Goal: Task Accomplishment & Management: Manage account settings

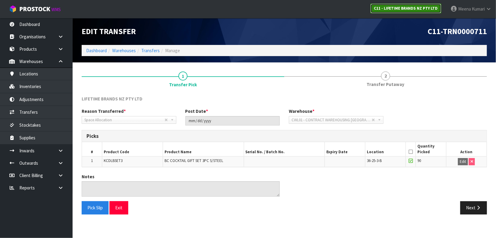
click at [407, 6] on strong "C11 - LIFETIME BRANDS NZ PTY LTD" at bounding box center [406, 8] width 64 height 5
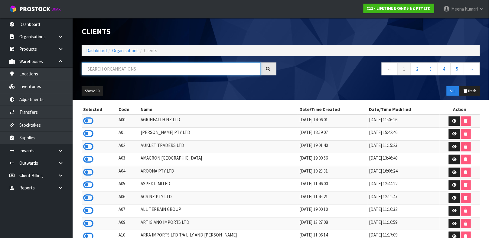
click at [207, 71] on input "text" at bounding box center [171, 69] width 179 height 13
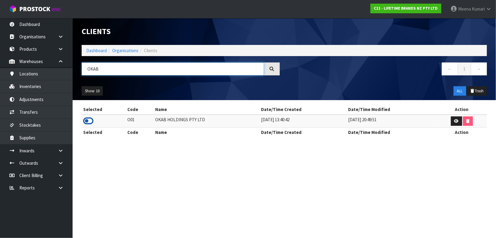
type input "OKAB"
click at [86, 122] on icon at bounding box center [88, 121] width 10 height 9
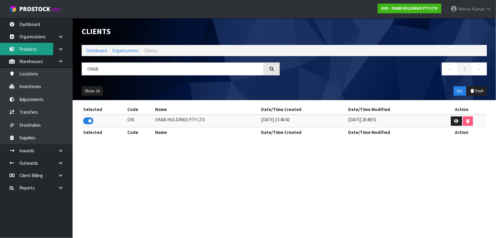
click at [31, 45] on link "Products" at bounding box center [36, 49] width 73 height 12
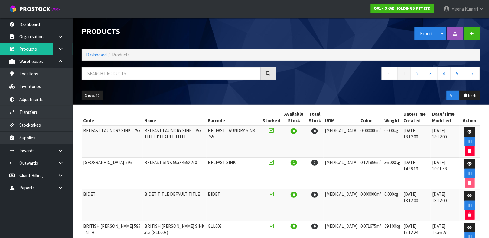
click at [125, 80] on div at bounding box center [179, 76] width 204 height 18
click at [125, 71] on input "text" at bounding box center [171, 73] width 179 height 13
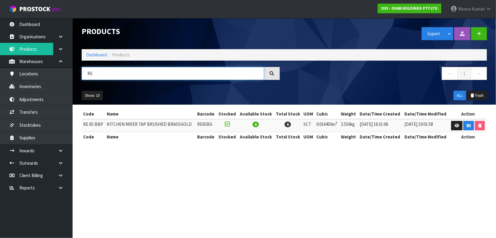
type input "R"
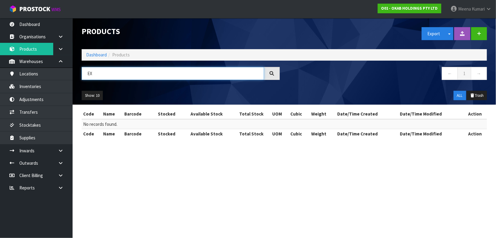
type input "E"
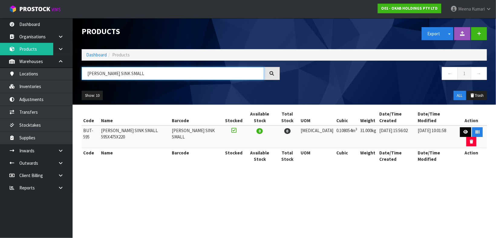
type input "[PERSON_NAME] SINK SMALL"
click at [460, 128] on link at bounding box center [465, 133] width 11 height 10
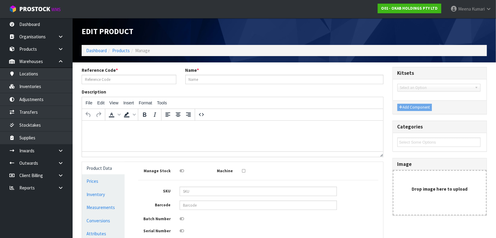
type input "BUT-595"
type input "[PERSON_NAME] SINK SMALL 595X475X220"
type input "[PERSON_NAME] SINK SMALL"
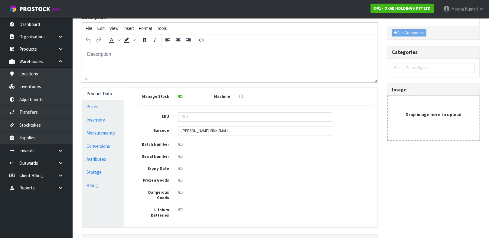
scroll to position [108, 0]
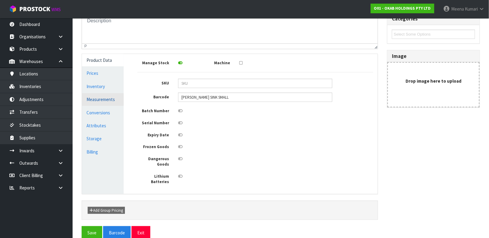
click at [101, 98] on link "Measurements" at bounding box center [103, 99] width 42 height 12
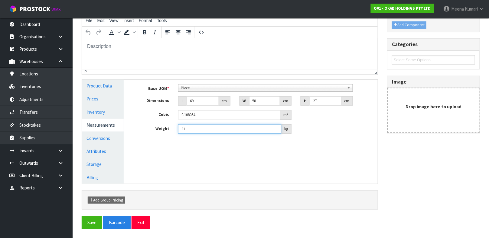
click at [204, 128] on input "31" at bounding box center [229, 129] width 103 height 9
type input "3"
type input "35.90"
click at [198, 98] on input "69" at bounding box center [202, 100] width 32 height 9
type input "6"
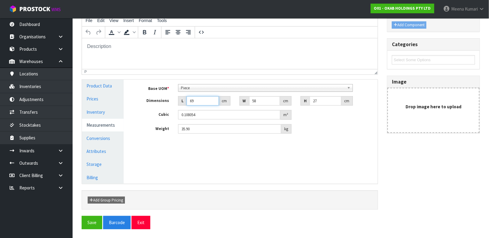
type input "0.009396"
type input "0.000001"
type input "6"
type input "0.009396"
type input "60"
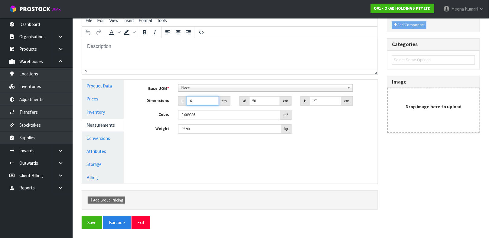
type input "0.09396"
type input "60"
type input "6"
type input "0.00972"
type input "69"
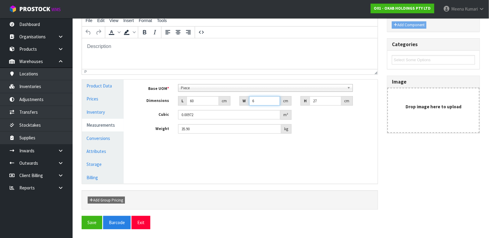
type input "0.11178"
type input "69"
type input "2"
type input "0.00828"
type input "28"
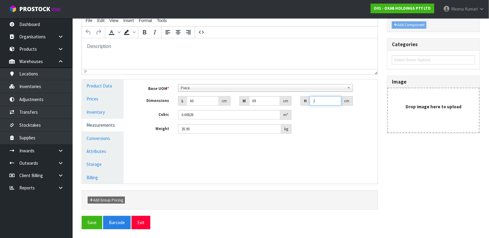
type input "0.11592"
type input "28"
click at [90, 217] on button "Save" at bounding box center [92, 222] width 21 height 13
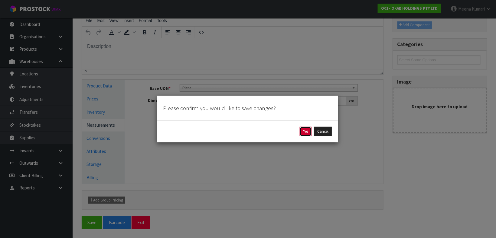
click at [306, 131] on button "Yes" at bounding box center [306, 132] width 12 height 10
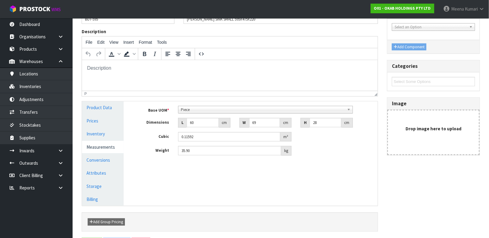
scroll to position [0, 0]
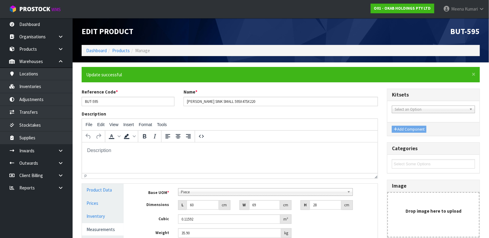
type input "35.9"
click at [35, 49] on link "Products" at bounding box center [36, 49] width 73 height 12
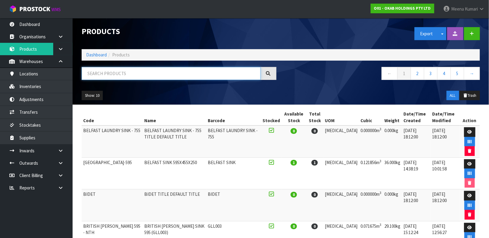
click at [124, 77] on input "text" at bounding box center [171, 73] width 179 height 13
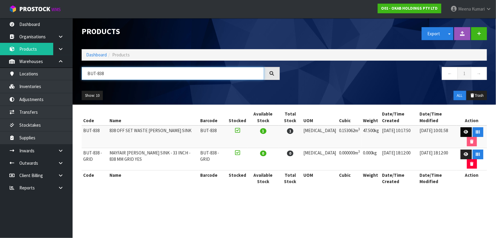
type input "BUT-838"
click at [460, 130] on link at bounding box center [465, 133] width 11 height 10
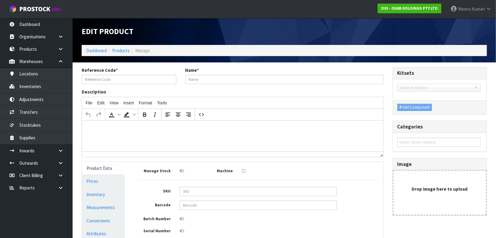
type input "BUT-838"
type input "838 OFF SET WASTE [PERSON_NAME] SINK"
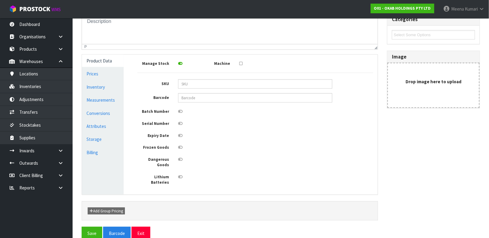
scroll to position [108, 0]
click at [104, 102] on link "Measurements" at bounding box center [103, 99] width 42 height 12
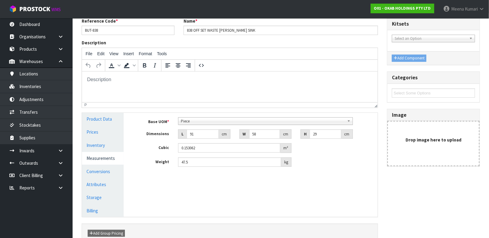
scroll to position [0, 0]
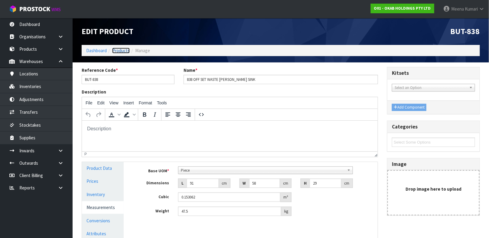
click at [115, 48] on link "Products" at bounding box center [121, 51] width 18 height 6
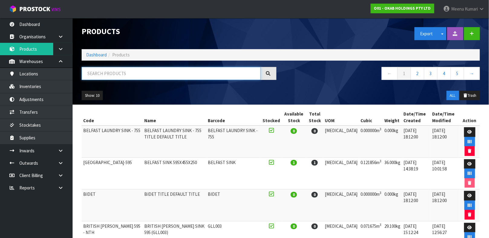
click at [115, 77] on input "text" at bounding box center [171, 73] width 179 height 13
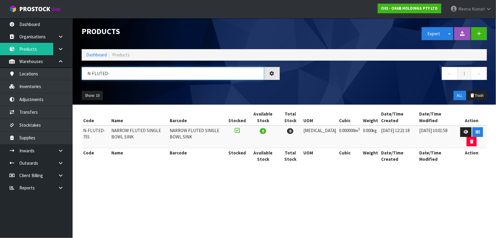
click at [115, 77] on input "N-FLUTED-" at bounding box center [173, 73] width 182 height 13
type input "N-FLUTED-"
click at [460, 129] on link at bounding box center [465, 133] width 11 height 10
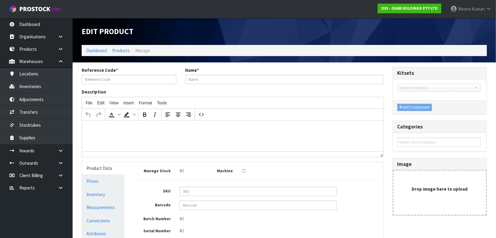
type input "N-FLUTED-755"
type input "NARROW FLUTED SINGLE BOWL SINK"
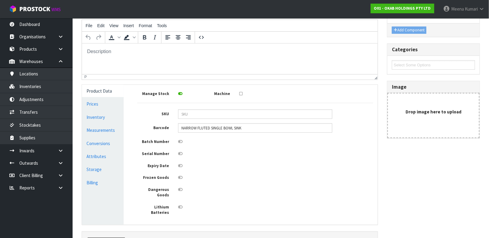
scroll to position [88, 0]
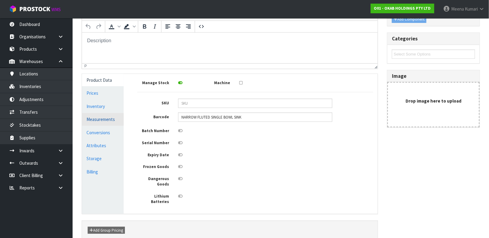
click at [115, 122] on link "Measurements" at bounding box center [103, 119] width 42 height 12
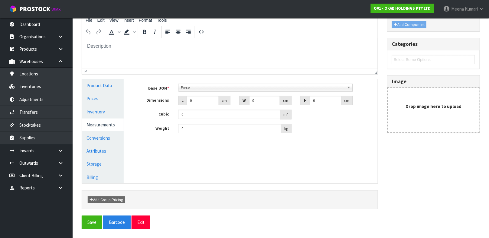
scroll to position [83, 0]
click at [219, 88] on span "Piece" at bounding box center [263, 88] width 164 height 7
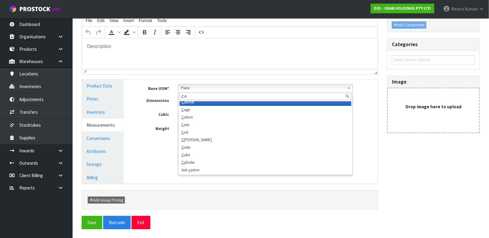
scroll to position [0, 0]
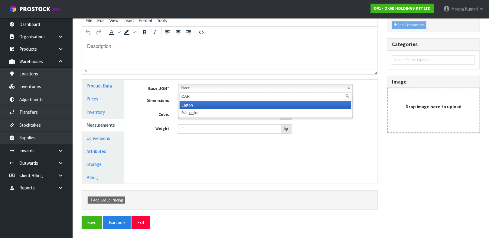
type input "CAR"
click at [219, 102] on li "Car ton" at bounding box center [266, 106] width 172 height 8
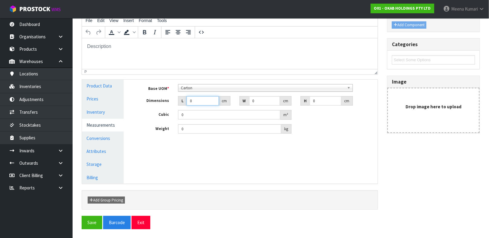
drag, startPoint x: 196, startPoint y: 100, endPoint x: 187, endPoint y: 102, distance: 8.4
click at [187, 102] on input "0" at bounding box center [202, 100] width 32 height 9
type input "0.001"
type input "0.000001"
drag, startPoint x: 201, startPoint y: 100, endPoint x: 187, endPoint y: 101, distance: 13.6
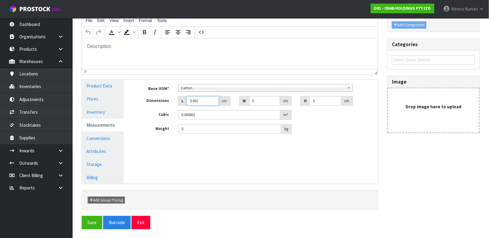
click at [187, 101] on input "0.001" at bounding box center [202, 100] width 32 height 9
type input "0"
type input "83"
type input "59"
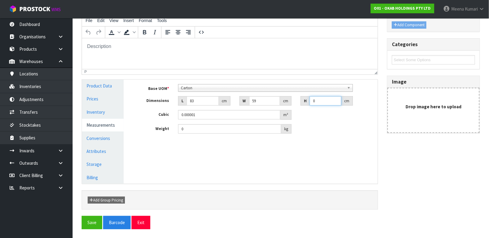
type input "2"
type input "0.009794"
type input "29"
type input "0.142013"
type input "29"
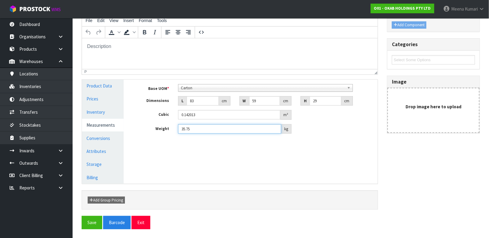
type input "35.75"
click at [319, 143] on div "Manage Stock Machine SKU Barcode NARROW FLUTED SINGLE BOWL SINK Batch Number Se…" at bounding box center [255, 132] width 254 height 104
click at [112, 138] on link "Conversions" at bounding box center [103, 138] width 42 height 12
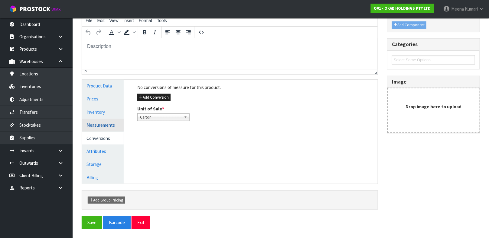
click at [108, 124] on link "Measurements" at bounding box center [103, 125] width 42 height 12
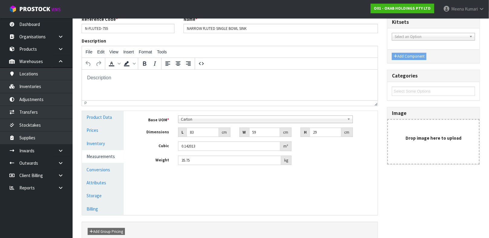
scroll to position [83, 0]
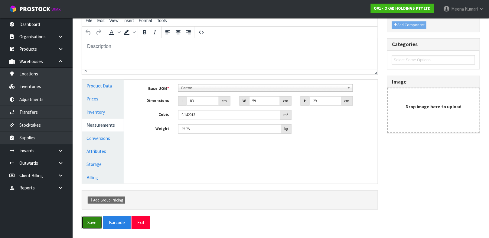
click at [90, 220] on button "Save" at bounding box center [92, 222] width 21 height 13
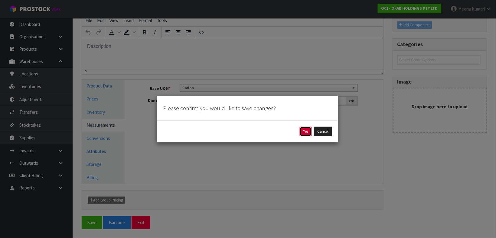
click at [302, 135] on button "Yes" at bounding box center [306, 132] width 12 height 10
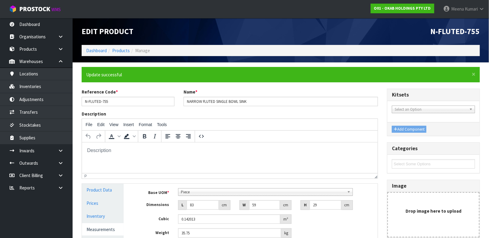
scroll to position [105, 0]
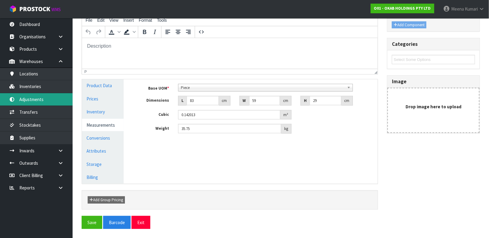
click at [35, 99] on link "Adjustments" at bounding box center [36, 99] width 73 height 12
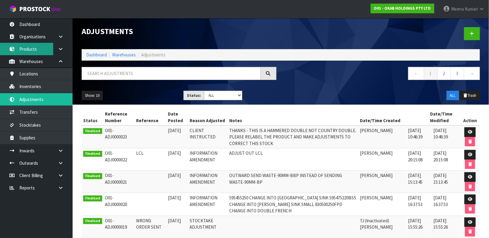
click at [35, 51] on link "Products" at bounding box center [36, 49] width 73 height 12
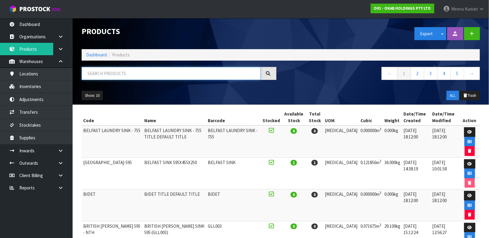
click at [114, 67] on input "text" at bounding box center [171, 73] width 179 height 13
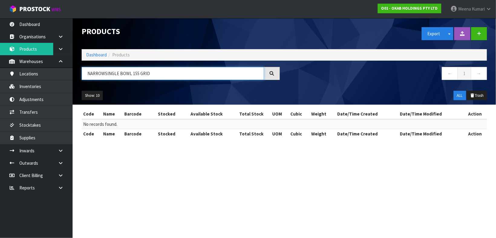
click at [104, 73] on input "NARROWSINGLE BOWL 155 GRID" at bounding box center [173, 73] width 182 height 13
type input "NARROW SINGLE BOWL 155 GRID"
drag, startPoint x: 156, startPoint y: 72, endPoint x: 0, endPoint y: 82, distance: 156.6
click at [0, 82] on body "Toggle navigation ProStock WMS O01 - OKAB HOLDINGS PTY LTD [PERSON_NAME] Logout…" at bounding box center [248, 119] width 496 height 238
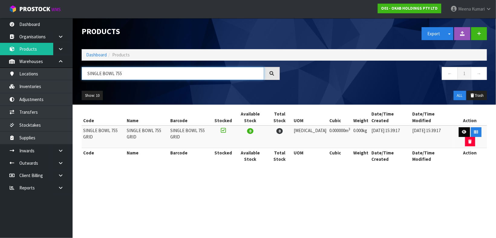
type input "SINGLE BOWL 755"
click at [462, 130] on icon at bounding box center [464, 132] width 5 height 4
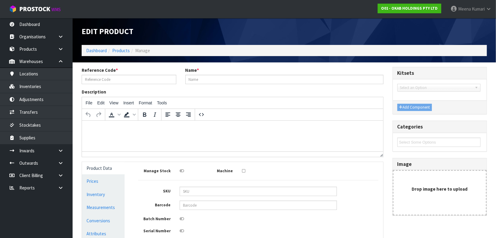
type input "SINGLE BOWL 755 GRID"
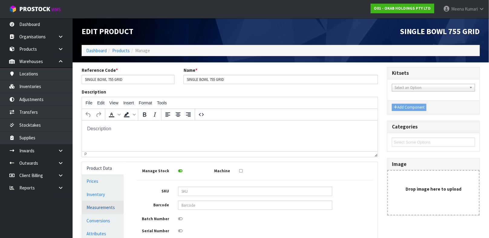
click at [108, 204] on link "Measurements" at bounding box center [103, 208] width 42 height 12
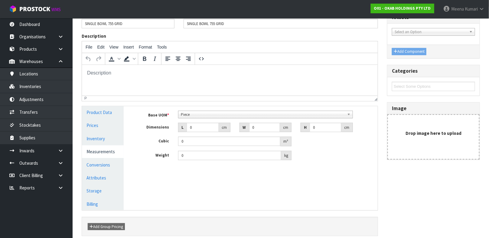
scroll to position [79, 0]
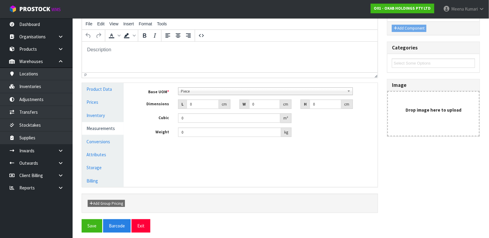
click at [258, 91] on span "Piece" at bounding box center [263, 91] width 164 height 7
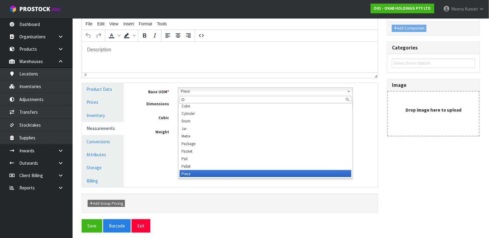
scroll to position [0, 0]
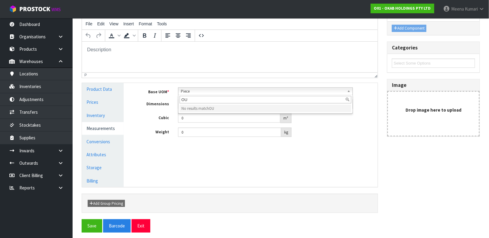
type input "O"
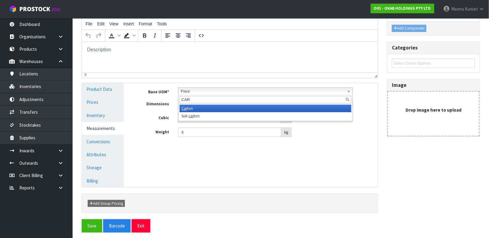
type input "CAR"
click at [253, 106] on li "Car ton" at bounding box center [266, 109] width 172 height 8
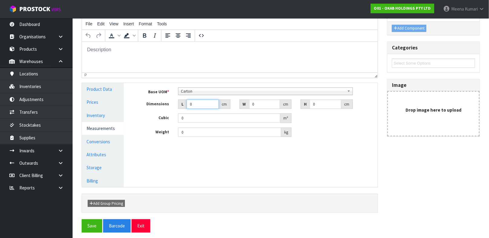
drag, startPoint x: 195, startPoint y: 105, endPoint x: 166, endPoint y: 99, distance: 29.6
click at [166, 99] on div "Base UOM * Bag Bar Basket Bin Bottle Box Bundle Cabinet Cage Carton Case Coil C…" at bounding box center [255, 113] width 236 height 50
click at [215, 90] on span "Carton" at bounding box center [263, 91] width 164 height 7
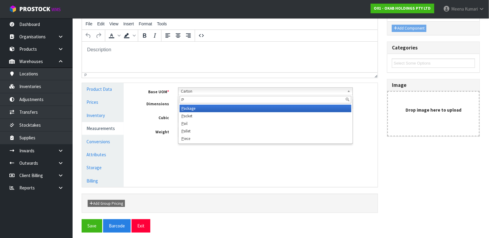
scroll to position [0, 0]
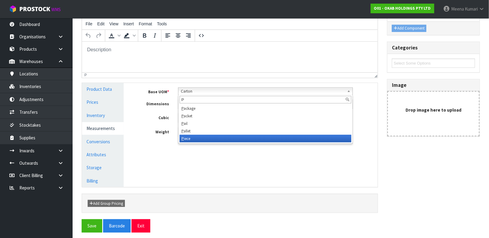
type input "P"
click at [204, 141] on li "P iece" at bounding box center [266, 139] width 172 height 8
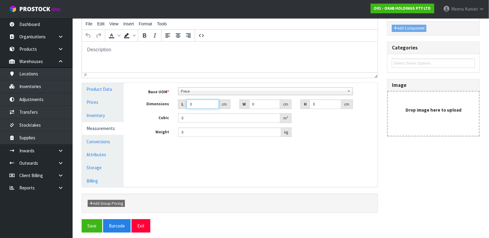
drag, startPoint x: 196, startPoint y: 101, endPoint x: 127, endPoint y: 98, distance: 69.6
click at [127, 98] on div "Product Data Prices Inventory Measurements Conversions Attributes Storage Billi…" at bounding box center [229, 135] width 305 height 104
drag, startPoint x: 190, startPoint y: 131, endPoint x: 176, endPoint y: 131, distance: 13.6
click at [176, 131] on div "0 kg" at bounding box center [234, 133] width 122 height 10
type input "1"
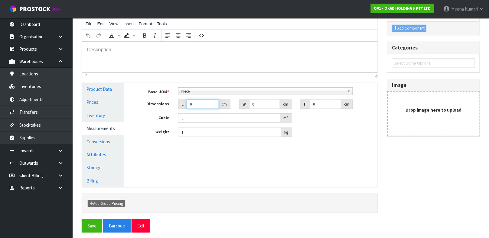
drag, startPoint x: 198, startPoint y: 105, endPoint x: 147, endPoint y: 98, distance: 51.2
click at [147, 98] on div "Base UOM * Bag Bar Basket Bin Bottle Box Bundle Cabinet Cage Carton Case Coil C…" at bounding box center [255, 113] width 236 height 50
drag, startPoint x: 194, startPoint y: 105, endPoint x: 181, endPoint y: 105, distance: 13.6
click at [181, 105] on div "L 0 cm" at bounding box center [204, 105] width 52 height 10
type input "6"
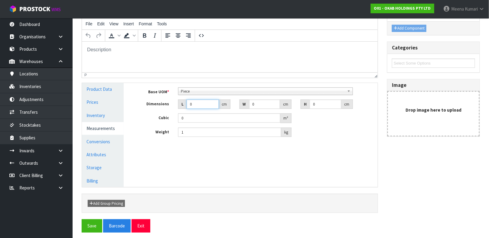
type input "0.000001"
type input "64"
type input "39"
type input "3"
type input "0.007488"
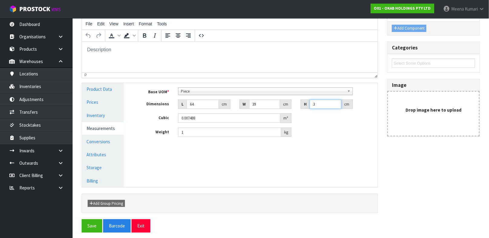
type input "3"
click at [199, 175] on div "Manage Stock Machine SKU Barcode Batch Number Serial Number Expiry Date Frozen …" at bounding box center [255, 135] width 254 height 104
click at [92, 229] on button "Save" at bounding box center [92, 226] width 21 height 13
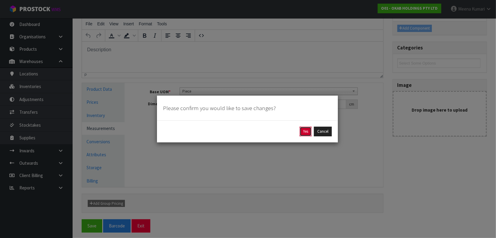
click at [303, 128] on button "Yes" at bounding box center [306, 132] width 12 height 10
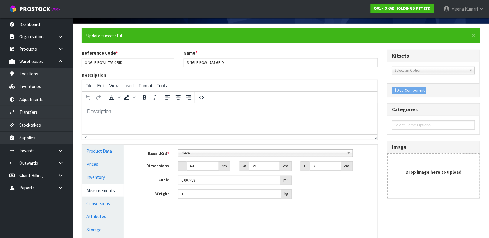
scroll to position [48, 0]
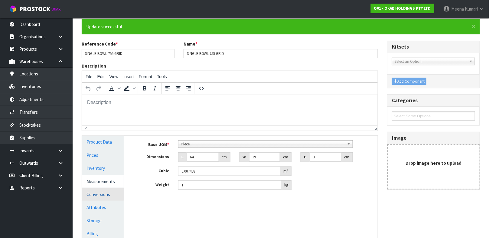
click at [113, 196] on link "Conversions" at bounding box center [103, 195] width 42 height 12
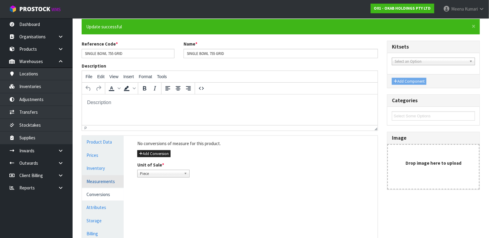
click at [103, 178] on link "Measurements" at bounding box center [103, 182] width 42 height 12
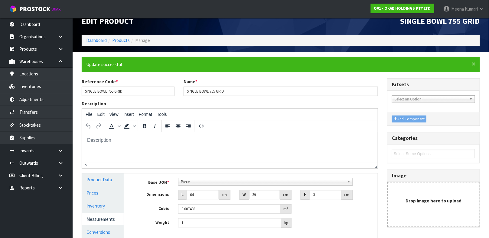
scroll to position [0, 0]
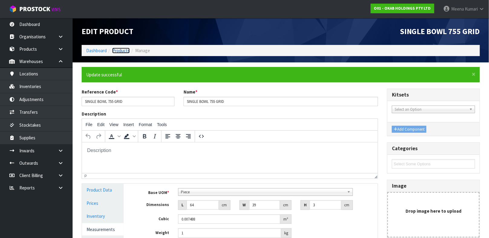
click at [119, 51] on link "Products" at bounding box center [121, 51] width 18 height 6
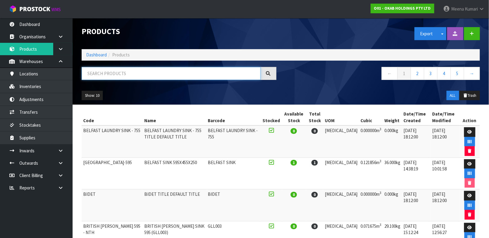
click at [134, 70] on input "text" at bounding box center [171, 73] width 179 height 13
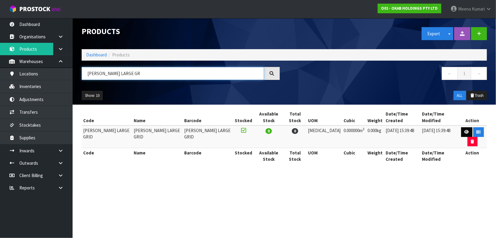
type input "[PERSON_NAME] LARGE GR"
click at [461, 128] on link at bounding box center [466, 133] width 11 height 10
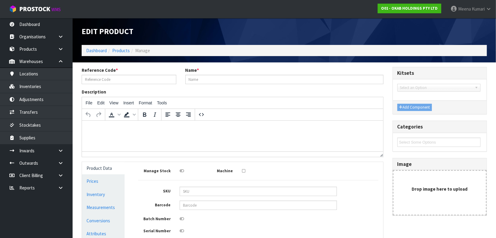
type input "[PERSON_NAME] LARGE GRID"
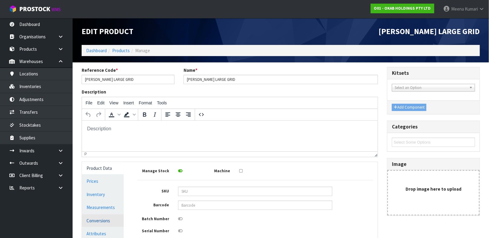
click at [89, 219] on link "Conversions" at bounding box center [103, 221] width 42 height 12
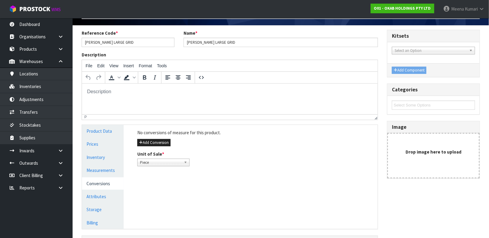
scroll to position [40, 0]
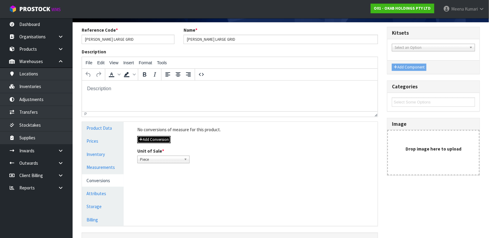
click at [153, 141] on button "Add Conversion" at bounding box center [153, 139] width 33 height 7
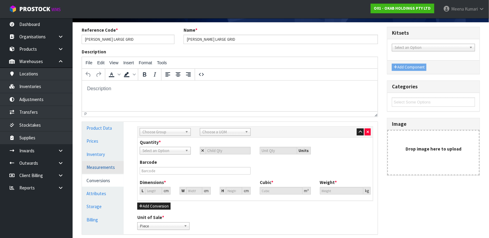
click at [109, 169] on link "Measurements" at bounding box center [103, 167] width 42 height 12
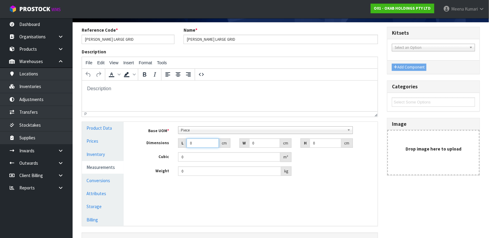
drag, startPoint x: 199, startPoint y: 143, endPoint x: 188, endPoint y: 144, distance: 10.9
click at [188, 144] on input "0" at bounding box center [202, 143] width 32 height 9
type input "70"
type input "0.000001"
click at [195, 143] on input "700" at bounding box center [202, 143] width 32 height 9
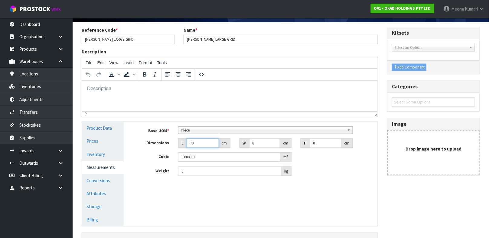
type input "70"
type input "42"
type input "4"
type input "0.01176"
type input "4"
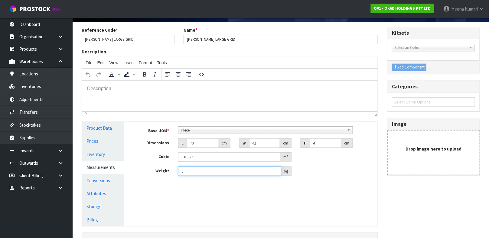
drag, startPoint x: 187, startPoint y: 170, endPoint x: 172, endPoint y: 171, distance: 15.5
click at [172, 171] on div "Weight 0 kg" at bounding box center [255, 172] width 245 height 10
drag, startPoint x: 183, startPoint y: 171, endPoint x: 174, endPoint y: 173, distance: 8.7
click at [174, 173] on div "0 kg" at bounding box center [234, 172] width 122 height 10
drag, startPoint x: 193, startPoint y: 171, endPoint x: 185, endPoint y: 174, distance: 8.4
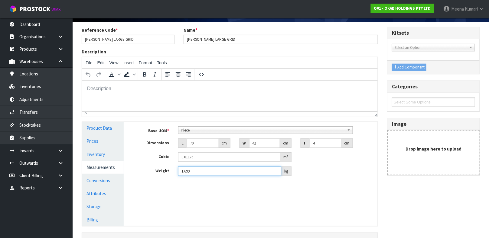
click at [185, 174] on input "1.699" at bounding box center [229, 171] width 103 height 9
drag, startPoint x: 191, startPoint y: 172, endPoint x: 173, endPoint y: 175, distance: 18.3
click at [173, 175] on div "1.699 kg" at bounding box center [234, 172] width 122 height 10
type input "1.70"
click at [97, 177] on link "Conversions" at bounding box center [103, 181] width 42 height 12
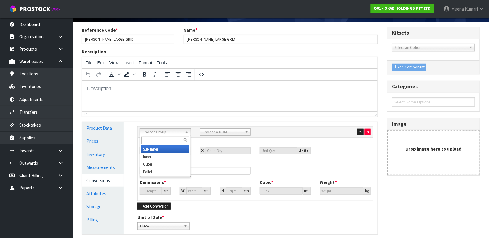
click at [172, 131] on span "Choose Group" at bounding box center [162, 132] width 40 height 7
click at [160, 162] on li "Outer" at bounding box center [165, 165] width 48 height 8
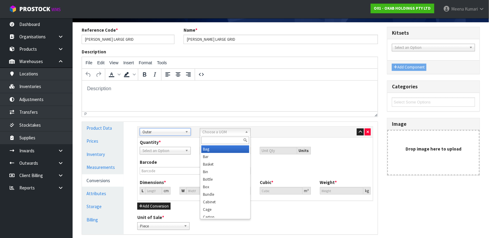
click at [222, 131] on span "Choose a UOM" at bounding box center [223, 132] width 40 height 7
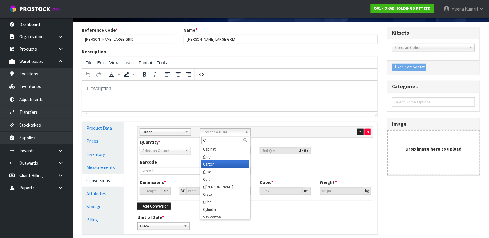
type input "C"
click at [216, 163] on li "C arton" at bounding box center [225, 165] width 48 height 8
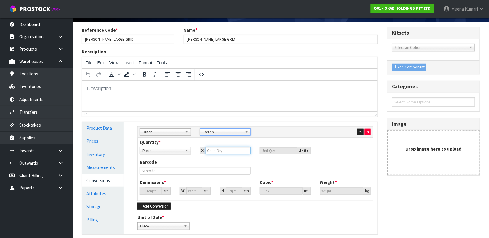
click at [213, 152] on input "number" at bounding box center [228, 151] width 45 height 8
type input "1"
type input "10"
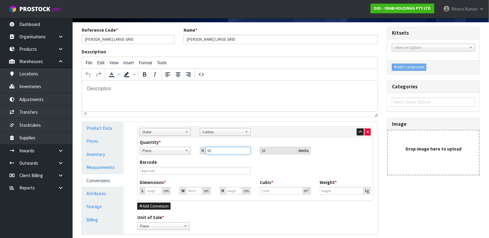
type input "10"
click at [150, 191] on input "number" at bounding box center [153, 191] width 17 height 8
type input "48.993"
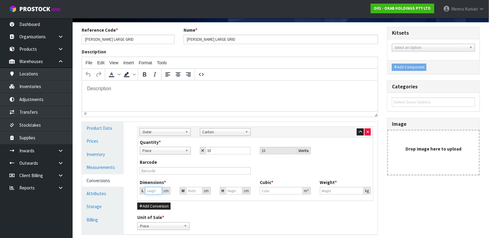
type input "0.1176"
type input "17"
drag, startPoint x: 155, startPoint y: 191, endPoint x: 142, endPoint y: 192, distance: 13.0
click at [142, 192] on div "L 48.993 cm" at bounding box center [155, 191] width 31 height 8
click at [150, 191] on input "48.993" at bounding box center [153, 191] width 17 height 8
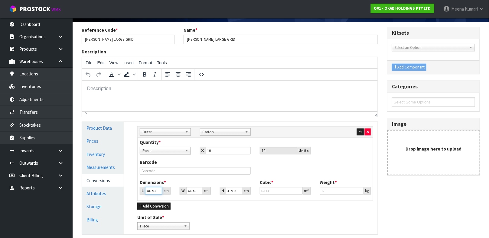
click at [150, 191] on input "48.993" at bounding box center [153, 191] width 17 height 8
type input "0.000001"
type input "0.001"
type input "0.000002"
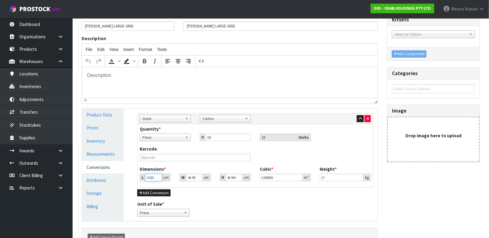
scroll to position [91, 0]
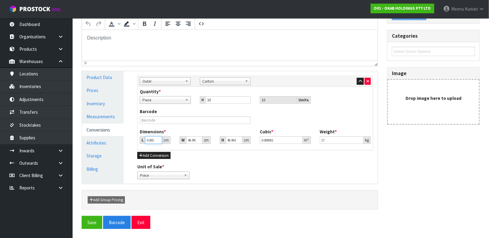
type input "0.00"
type input "0.000001"
type input "0"
type input "-0"
type input "3"
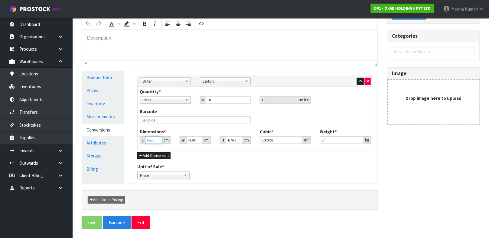
type input "0.007201"
type input "37"
type input "0.088812"
type input "37"
type input "7"
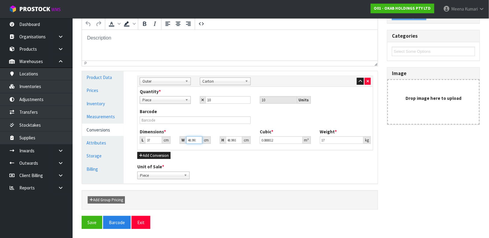
type input "0.012689"
type input "72"
type input "0.130517"
type input "72"
type input "4"
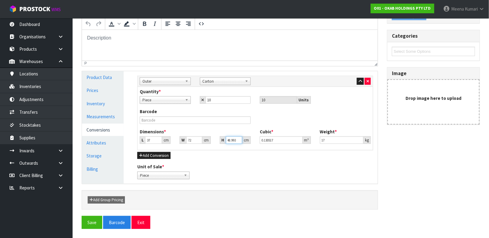
type input "0.010656"
type input "44"
type input "0.117216"
type input "44"
type input "17.85"
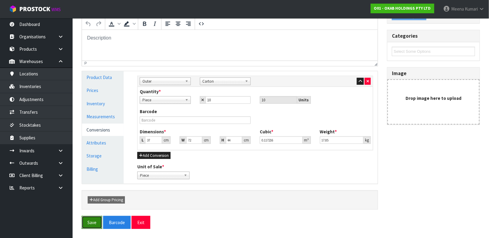
click at [99, 225] on button "Save" at bounding box center [92, 222] width 21 height 13
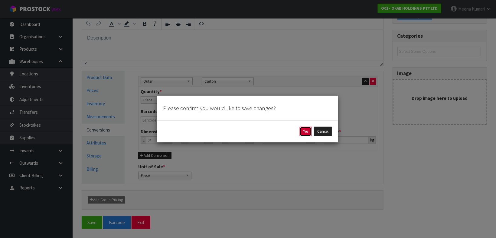
click at [304, 136] on button "Yes" at bounding box center [306, 132] width 12 height 10
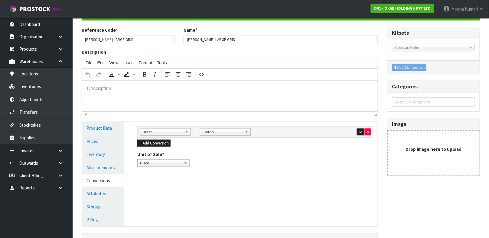
scroll to position [105, 0]
